Goal: Task Accomplishment & Management: Complete application form

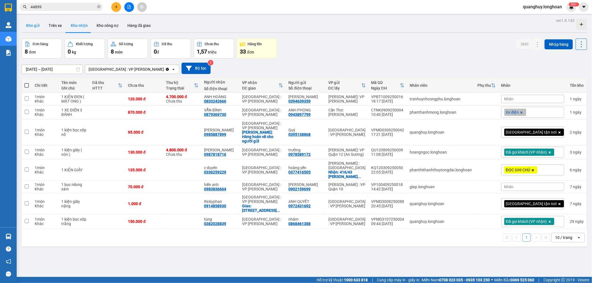
click at [25, 28] on button "Kho gửi" at bounding box center [33, 25] width 22 height 13
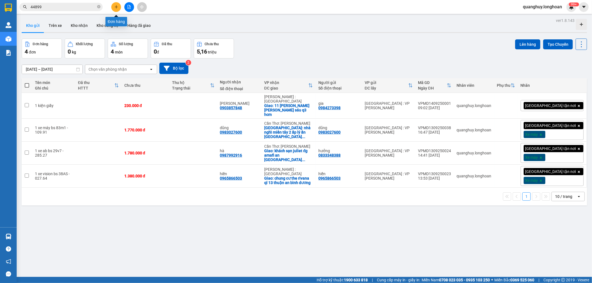
click at [116, 5] on icon "plus" at bounding box center [116, 7] width 4 height 4
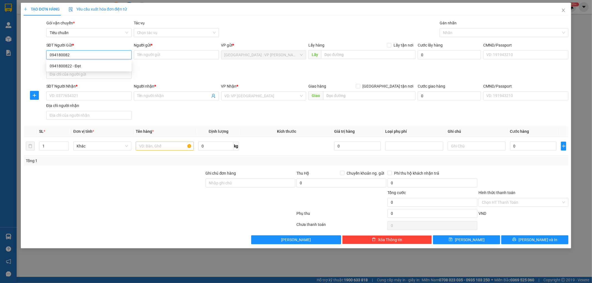
type input "0941800822"
click at [74, 65] on div "0941800822 - Đạt" at bounding box center [89, 66] width 79 height 6
type input "Đạt"
type input "0941800822"
click at [95, 94] on input "SĐT Người Nhận *" at bounding box center [88, 96] width 85 height 9
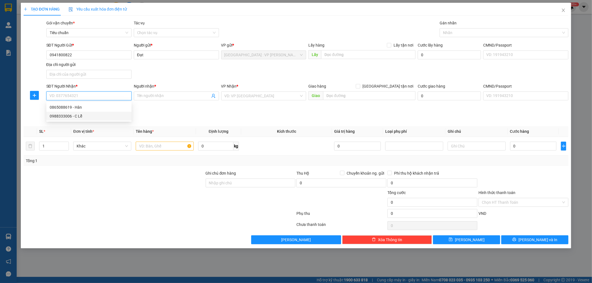
click at [60, 117] on div "0988333006 - C Lễ" at bounding box center [89, 116] width 79 height 6
type input "0988333006"
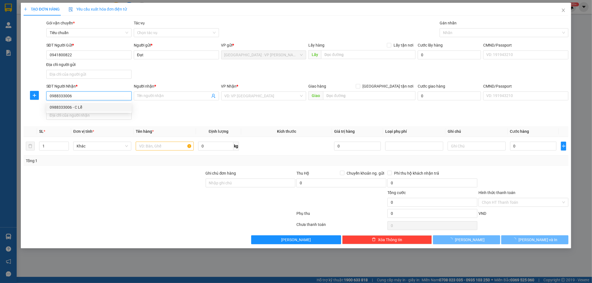
type input "C Lễ"
checkbox input "true"
type input "1/68c bình nhâm 02 , thuận an, [GEOGRAPHIC_DATA]"
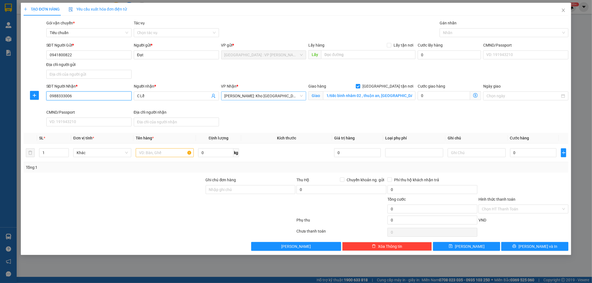
click at [296, 96] on span "[PERSON_NAME]: Kho [GEOGRAPHIC_DATA] 9" at bounding box center [263, 96] width 79 height 8
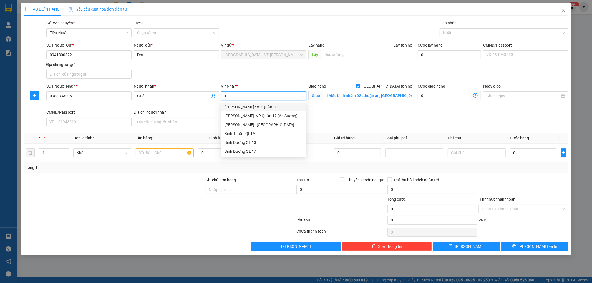
type input "12"
click at [245, 96] on input "12" at bounding box center [261, 96] width 75 height 8
click at [252, 116] on div "[PERSON_NAME] : [GEOGRAPHIC_DATA]" at bounding box center [263, 116] width 79 height 6
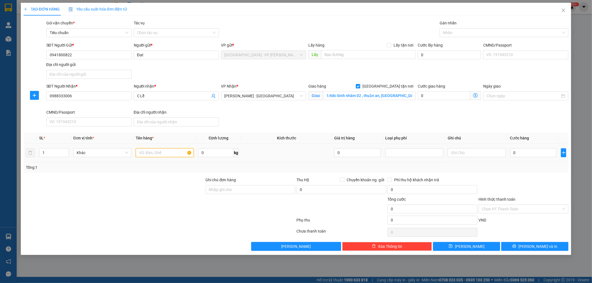
click at [165, 154] on input "text" at bounding box center [165, 152] width 58 height 9
click at [56, 155] on input "1" at bounding box center [53, 153] width 29 height 8
type input "2"
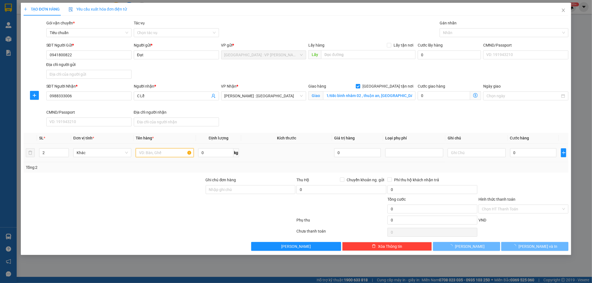
click at [145, 152] on input "text" at bounding box center [165, 152] width 58 height 9
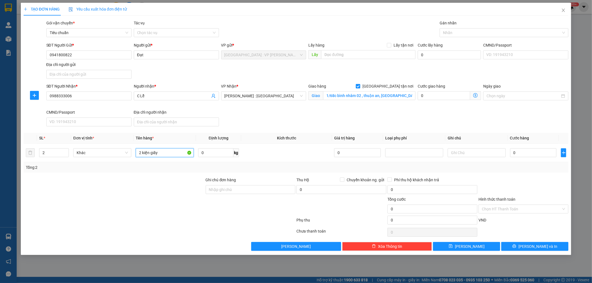
type input "2 kiện giấy"
drag, startPoint x: 170, startPoint y: 183, endPoint x: 226, endPoint y: 149, distance: 65.7
click at [171, 183] on div at bounding box center [114, 186] width 182 height 19
click at [462, 28] on div "Nhãn" at bounding box center [504, 32] width 129 height 9
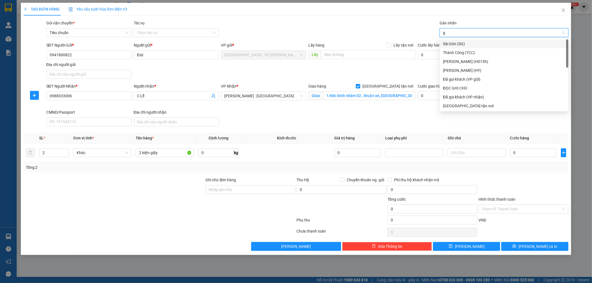
type input "gt"
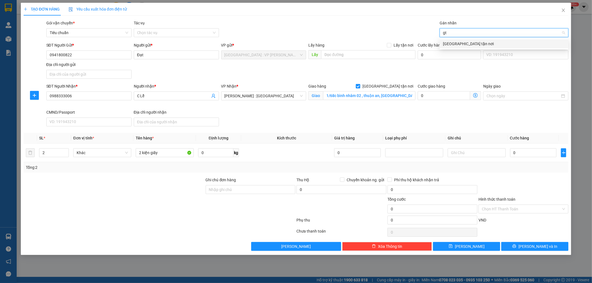
click at [448, 44] on div "[GEOGRAPHIC_DATA] tận nơi" at bounding box center [504, 44] width 122 height 6
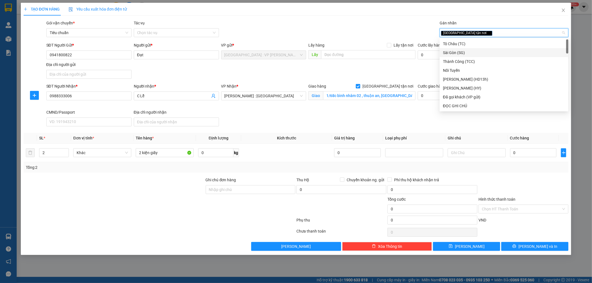
click at [402, 75] on div "SĐT Người Gửi * 0941800822 Người gửi * Đạt VP gửi * [GEOGRAPHIC_DATA] : VP [PER…" at bounding box center [307, 61] width 524 height 39
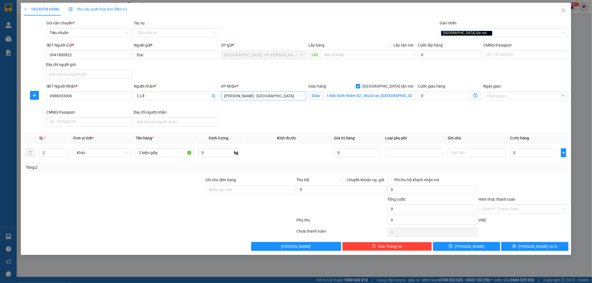
click at [286, 95] on span "[PERSON_NAME] : [GEOGRAPHIC_DATA]" at bounding box center [263, 96] width 79 height 8
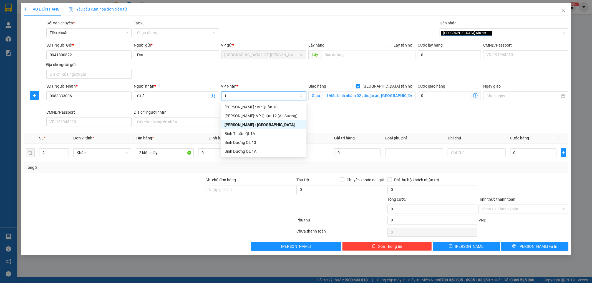
type input "12"
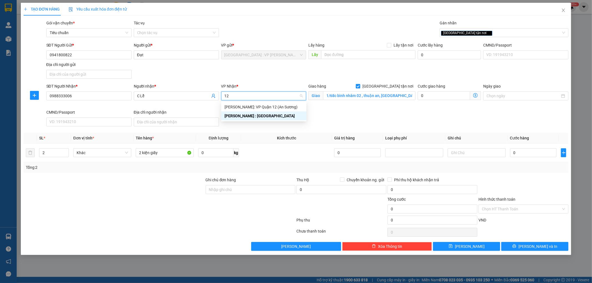
click at [262, 116] on div "[PERSON_NAME] : [GEOGRAPHIC_DATA]" at bounding box center [263, 116] width 79 height 6
click at [259, 128] on div "SĐT Người Nhận * 0988333006 Người nhận * C Lễ VP Nhận * [GEOGRAPHIC_DATA] : [GE…" at bounding box center [307, 106] width 524 height 46
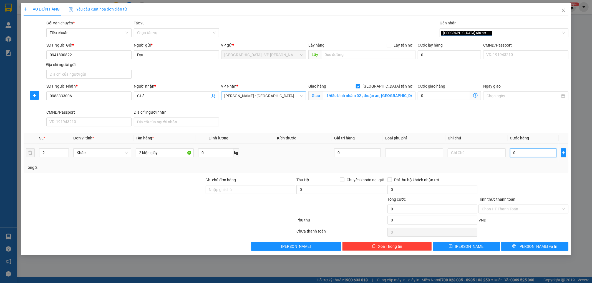
click at [538, 148] on input "0" at bounding box center [533, 152] width 47 height 9
type input "2"
type input "28"
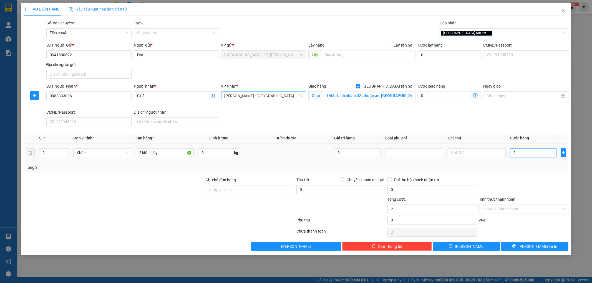
type input "28"
type input "280"
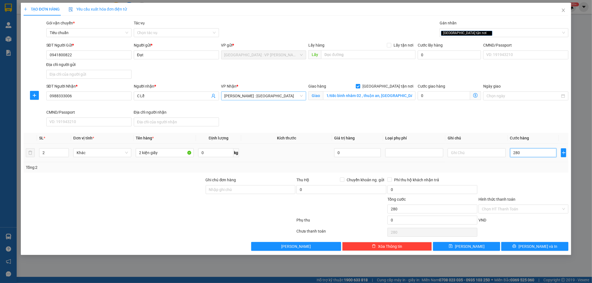
type input "2.800"
type input "28.000"
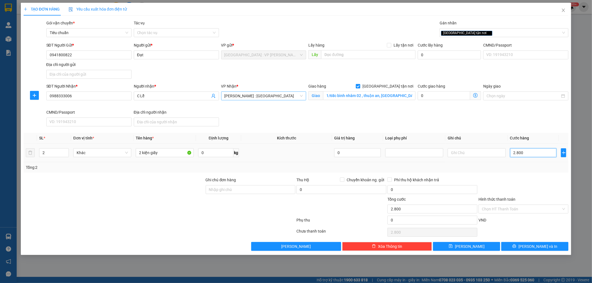
type input "28.000"
type input "280.000"
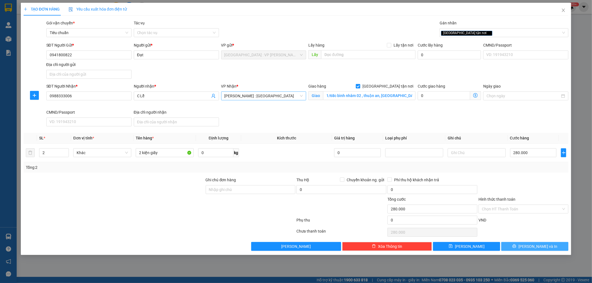
click at [539, 243] on button "[PERSON_NAME] và In" at bounding box center [534, 246] width 67 height 9
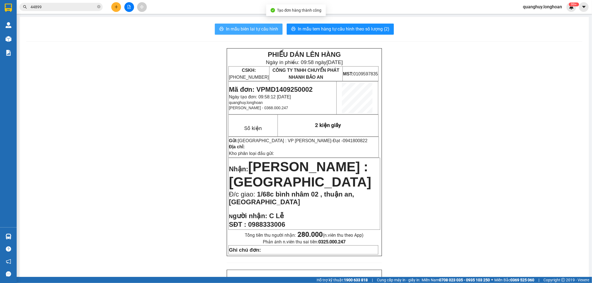
click at [256, 31] on span "In mẫu biên lai tự cấu hình" at bounding box center [252, 29] width 52 height 7
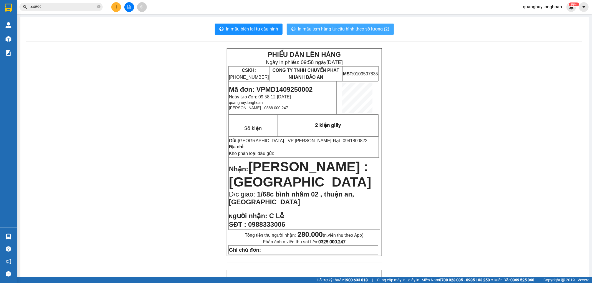
click at [354, 28] on span "In mẫu tem hàng tự cấu hình theo số lượng (2)" at bounding box center [344, 29] width 92 height 7
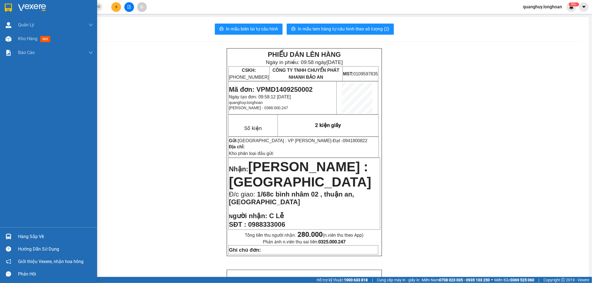
click at [14, 11] on div at bounding box center [48, 9] width 97 height 18
